Goal: Find specific page/section: Find specific page/section

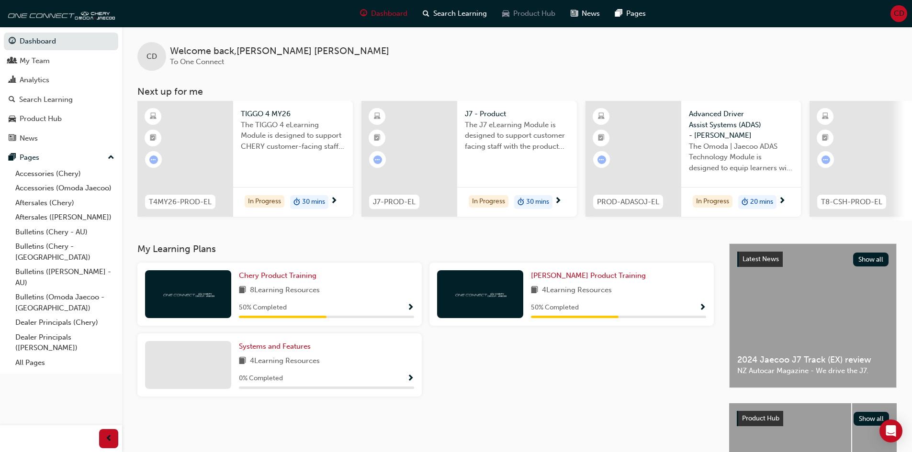
click at [534, 13] on span "Product Hub" at bounding box center [534, 13] width 42 height 11
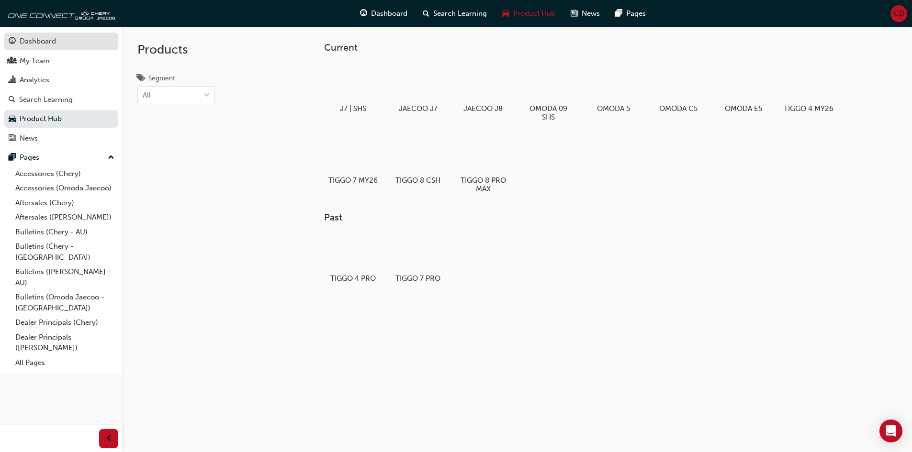
click at [46, 45] on div "Dashboard" at bounding box center [38, 41] width 36 height 11
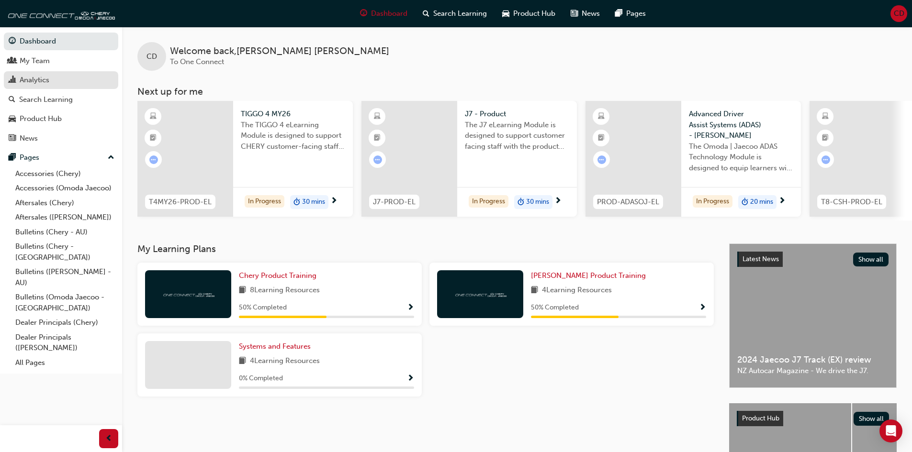
click at [52, 80] on div "Analytics" at bounding box center [61, 80] width 105 height 12
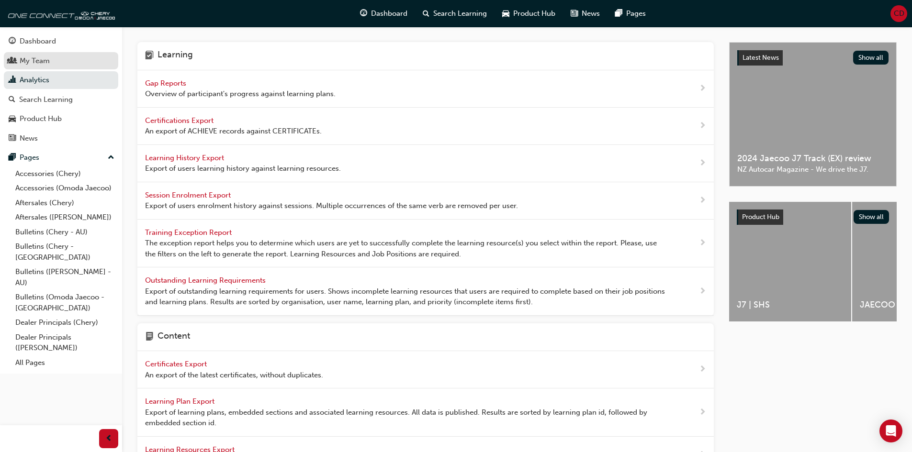
click at [54, 59] on div "My Team" at bounding box center [61, 61] width 105 height 12
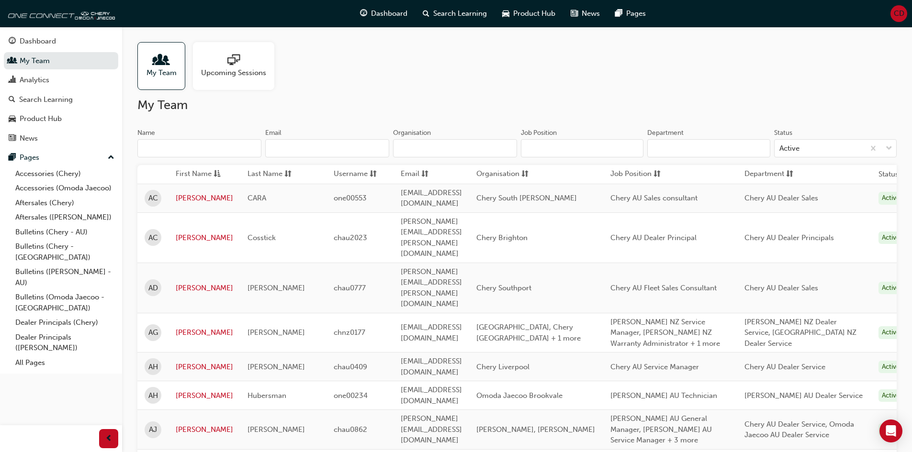
click at [217, 144] on input "Name" at bounding box center [199, 148] width 124 height 18
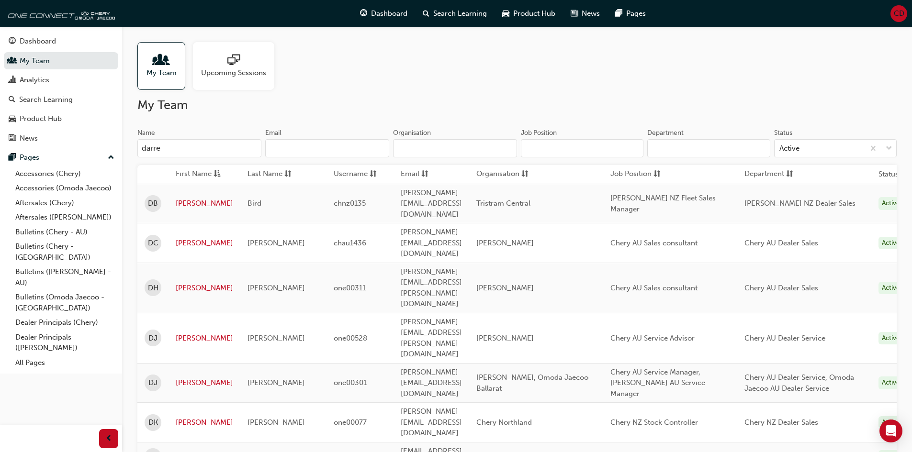
type input "[PERSON_NAME]"
click at [253, 149] on input "[PERSON_NAME]" at bounding box center [199, 148] width 124 height 18
click at [252, 148] on input "[PERSON_NAME]" at bounding box center [199, 148] width 124 height 18
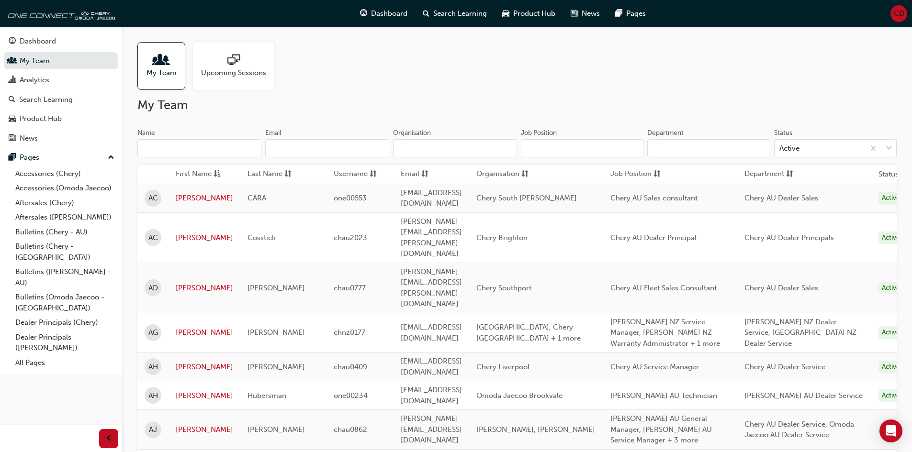
click at [431, 149] on input "Organisation" at bounding box center [455, 148] width 124 height 18
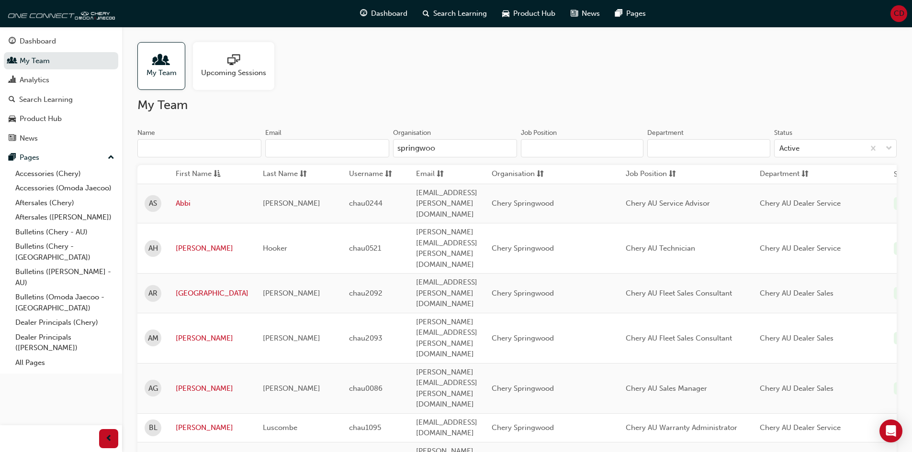
type input "springwood"
click at [440, 145] on input "springwood" at bounding box center [455, 148] width 124 height 18
